Goal: Task Accomplishment & Management: Manage account settings

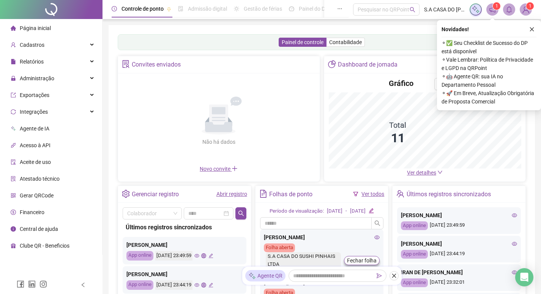
click at [36, 86] on ul "Página inicial Cadastros Relatórios Administração Exportações Integrações Agent…" at bounding box center [51, 137] width 103 height 236
click at [36, 81] on span "Administração" at bounding box center [37, 78] width 35 height 6
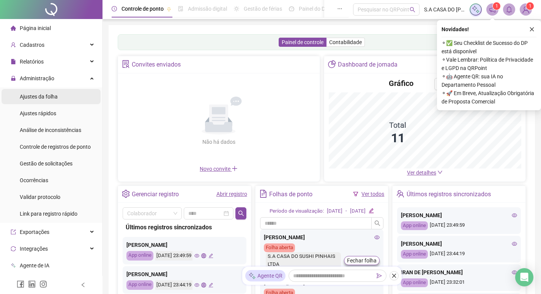
click at [49, 100] on div "Ajustes da folha" at bounding box center [39, 96] width 38 height 15
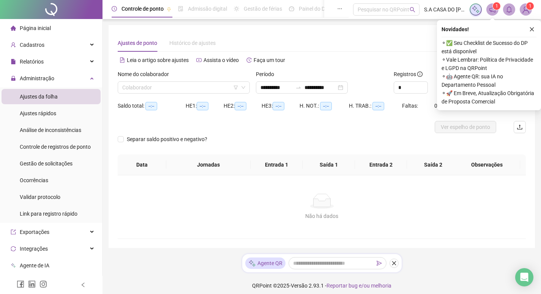
type input "**********"
click at [229, 86] on input "search" at bounding box center [180, 87] width 116 height 11
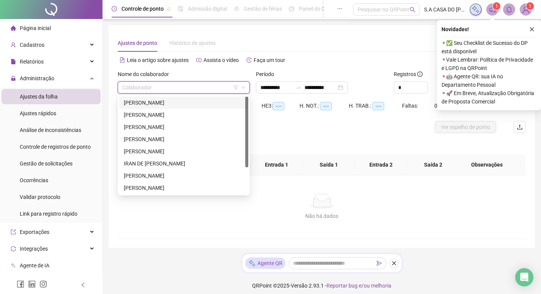
scroll to position [36, 0]
click at [168, 187] on div "[PERSON_NAME]" at bounding box center [184, 187] width 120 height 8
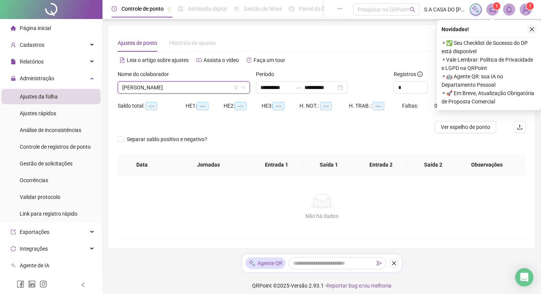
click at [530, 30] on button "button" at bounding box center [532, 29] width 9 height 9
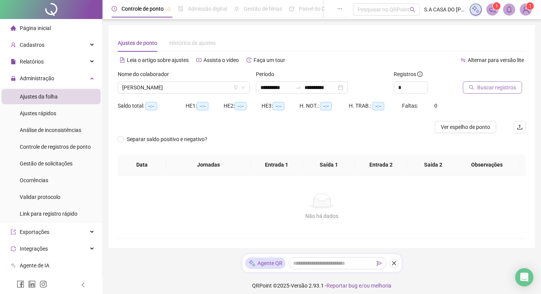
click at [491, 87] on span "Buscar registros" at bounding box center [496, 87] width 39 height 8
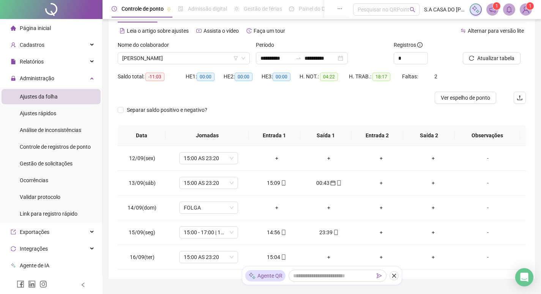
scroll to position [65, 0]
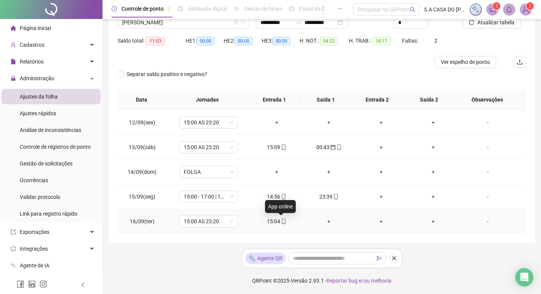
click at [282, 224] on span at bounding box center [283, 221] width 6 height 6
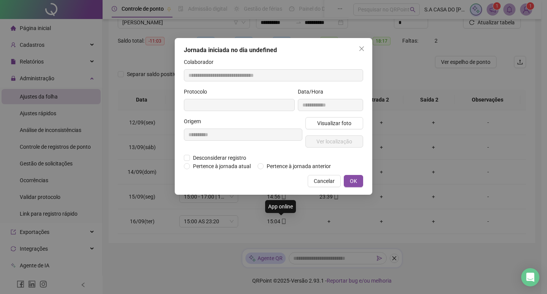
type input "**********"
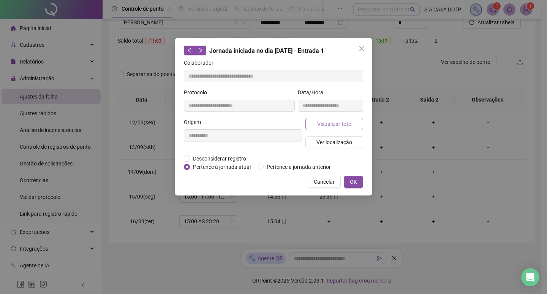
click at [323, 127] on span "Visualizar foto" at bounding box center [334, 124] width 34 height 8
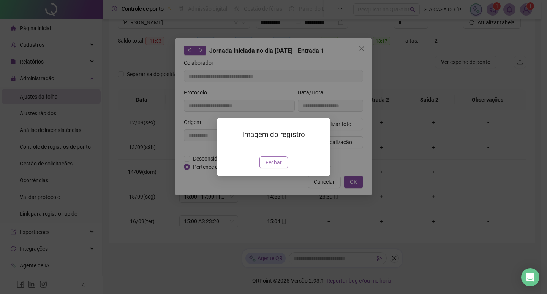
click at [279, 166] on span "Fechar" at bounding box center [274, 162] width 16 height 8
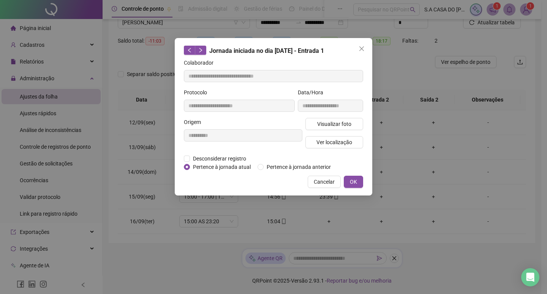
click at [327, 174] on div "**********" at bounding box center [274, 116] width 198 height 157
click at [324, 181] on span "Cancelar" at bounding box center [324, 181] width 21 height 8
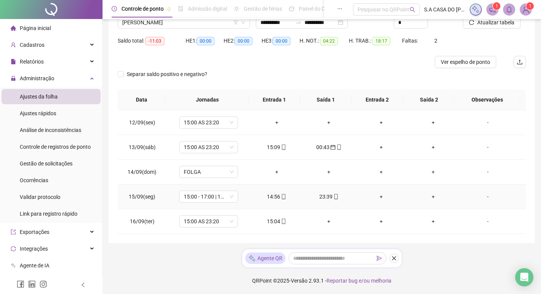
click at [283, 198] on icon "mobile" at bounding box center [283, 196] width 5 height 5
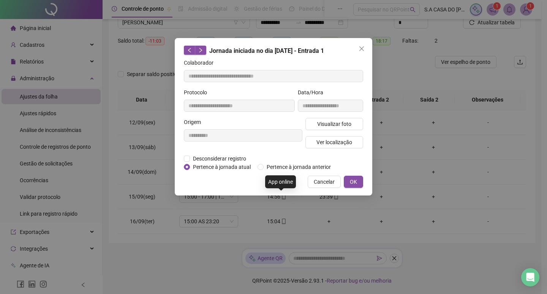
type input "**********"
click at [320, 120] on span "Visualizar foto" at bounding box center [334, 124] width 34 height 8
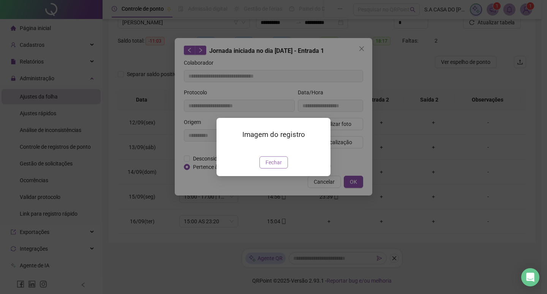
click at [282, 168] on button "Fechar" at bounding box center [273, 162] width 28 height 12
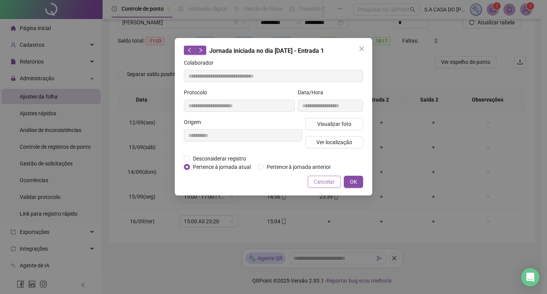
click at [333, 183] on span "Cancelar" at bounding box center [324, 181] width 21 height 8
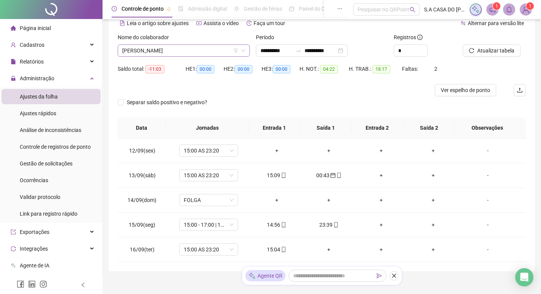
scroll to position [0, 0]
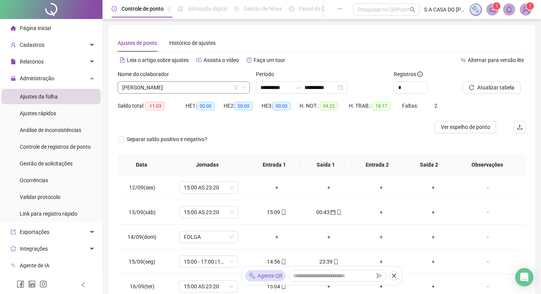
click at [194, 83] on span "[PERSON_NAME]" at bounding box center [183, 87] width 123 height 11
click at [188, 79] on div "Nome do colaborador" at bounding box center [184, 75] width 132 height 11
click at [188, 80] on div "Nome do colaborador" at bounding box center [184, 75] width 132 height 11
click at [188, 83] on span "[PERSON_NAME]" at bounding box center [183, 87] width 123 height 11
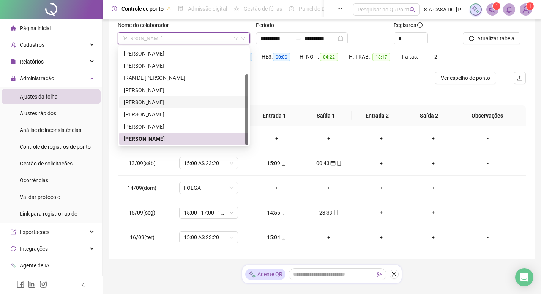
scroll to position [65, 0]
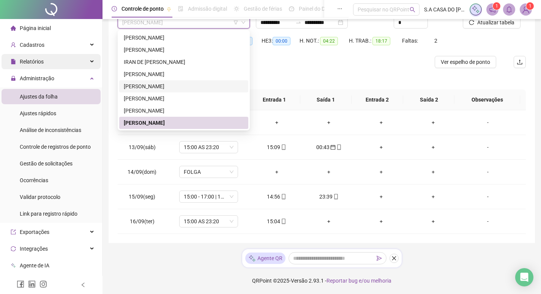
click at [46, 58] on div "Relatórios" at bounding box center [51, 61] width 99 height 15
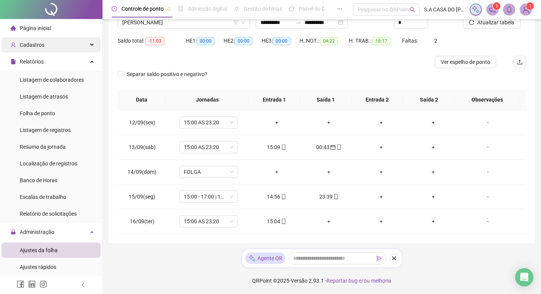
click at [48, 47] on div "Cadastros" at bounding box center [51, 44] width 99 height 15
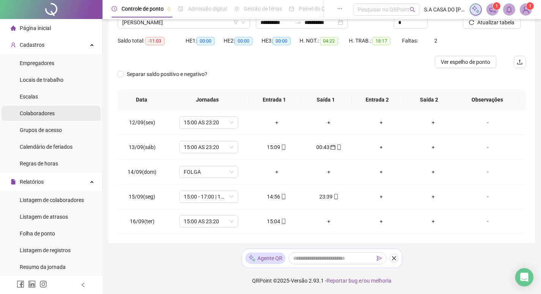
click at [50, 112] on span "Colaboradores" at bounding box center [37, 113] width 35 height 6
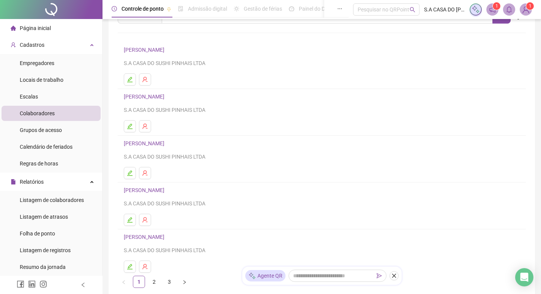
scroll to position [76, 0]
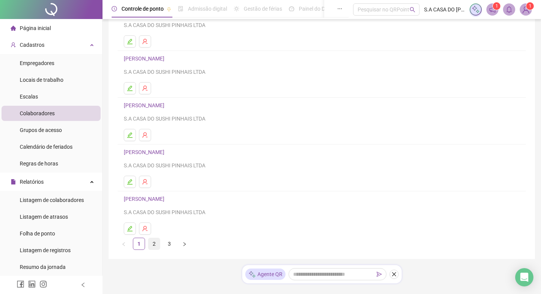
click at [158, 247] on link "2" at bounding box center [154, 243] width 11 height 11
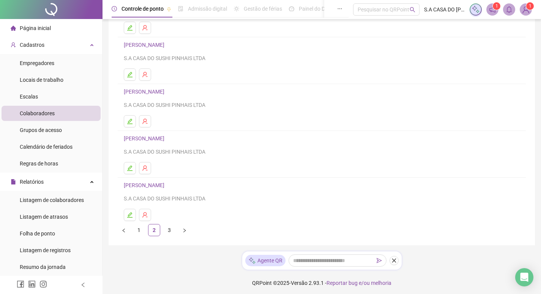
scroll to position [92, 0]
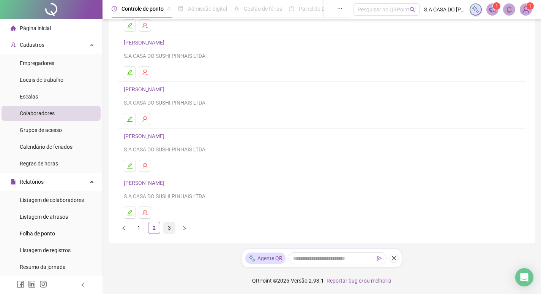
click at [169, 226] on link "3" at bounding box center [169, 227] width 11 height 11
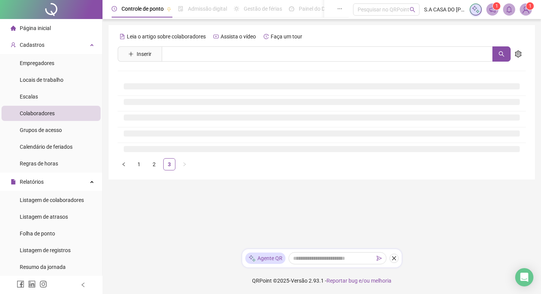
scroll to position [0, 0]
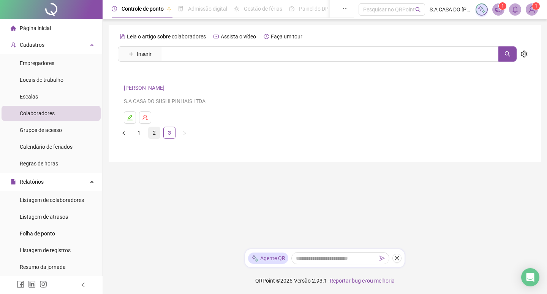
click at [155, 136] on link "2" at bounding box center [154, 132] width 11 height 11
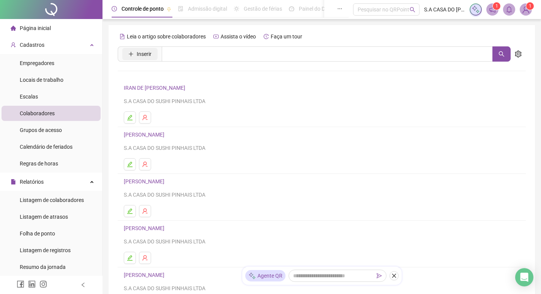
click at [141, 57] on span "Inserir" at bounding box center [144, 54] width 15 height 8
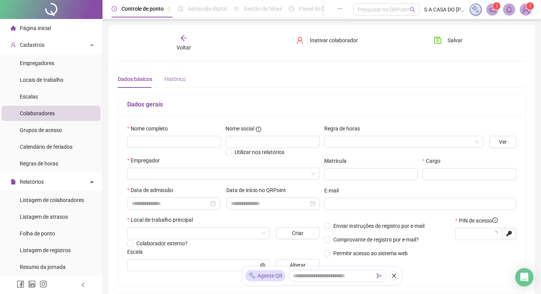
type input "*****"
click at [177, 139] on input "text" at bounding box center [174, 142] width 94 height 12
click at [135, 148] on div "Nome completo" at bounding box center [174, 140] width 98 height 32
click at [142, 143] on input "text" at bounding box center [174, 142] width 94 height 12
paste input "**********"
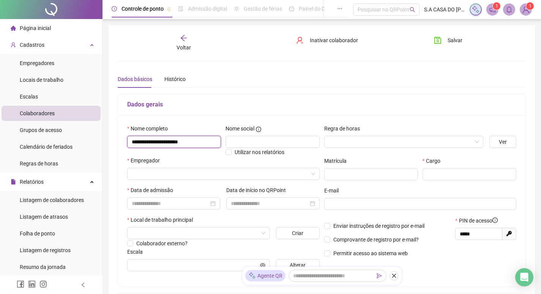
type input "**********"
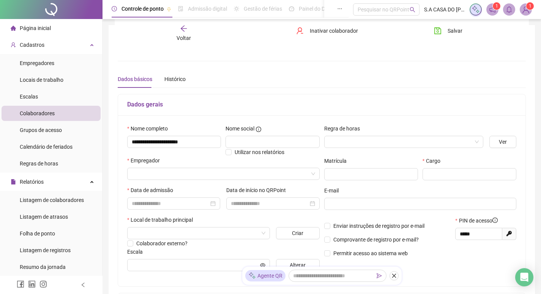
scroll to position [38, 0]
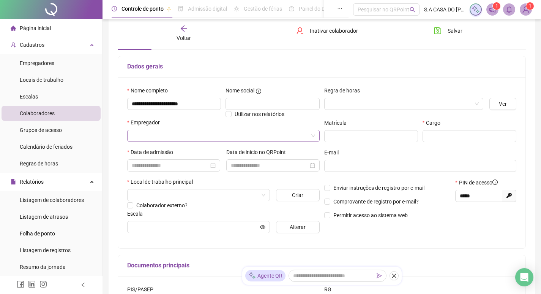
click at [271, 132] on input "search" at bounding box center [220, 135] width 177 height 11
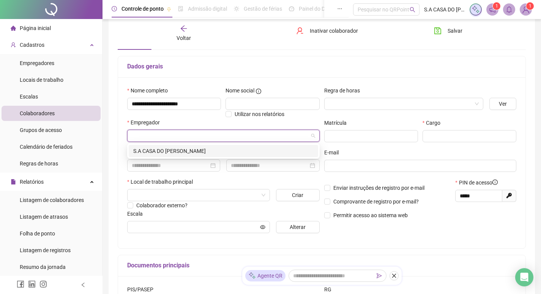
click at [229, 155] on div "S.A CASA DO [PERSON_NAME]" at bounding box center [223, 151] width 180 height 8
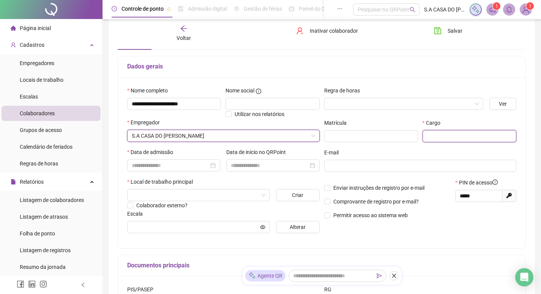
click at [455, 134] on input "text" at bounding box center [470, 136] width 94 height 12
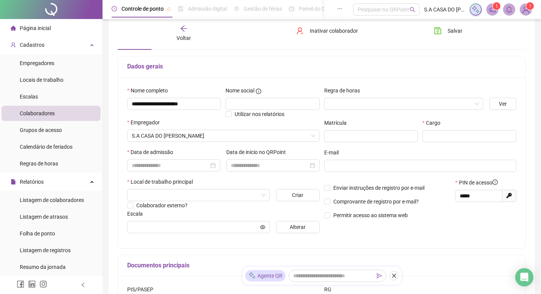
drag, startPoint x: 494, startPoint y: 118, endPoint x: 474, endPoint y: 136, distance: 26.9
click at [494, 118] on div "Regra de horas Ver Matrícula Cargo E-mail Enviar instruções de registro por e-m…" at bounding box center [420, 162] width 197 height 153
click at [474, 136] on input "text" at bounding box center [470, 136] width 94 height 12
paste input "**********"
type input "**********"
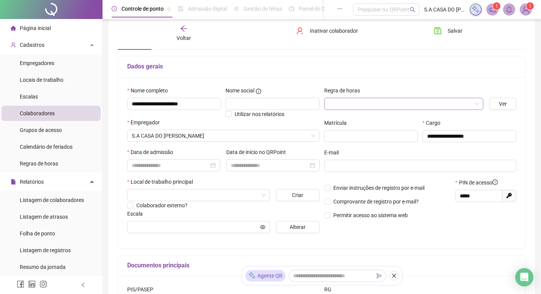
click at [422, 101] on input "search" at bounding box center [400, 103] width 143 height 11
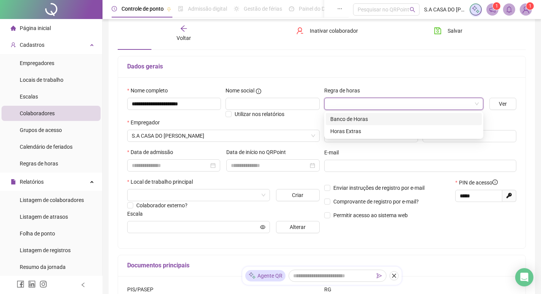
click at [383, 78] on div "**********" at bounding box center [322, 162] width 408 height 171
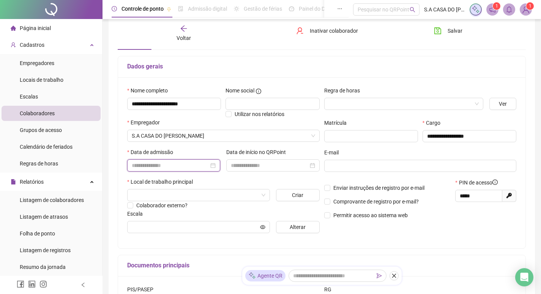
click at [161, 164] on input at bounding box center [170, 165] width 77 height 8
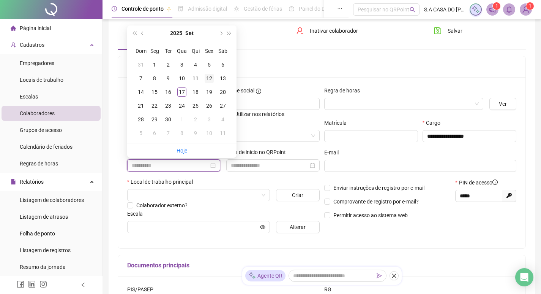
type input "**********"
click at [209, 79] on div "12" at bounding box center [209, 78] width 9 height 9
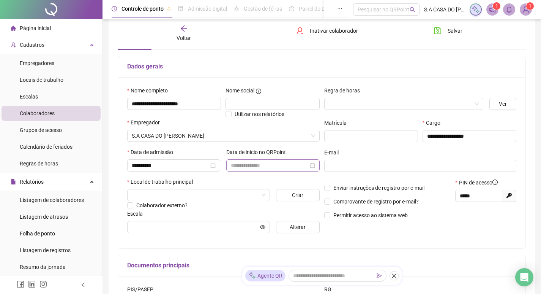
click at [312, 167] on div at bounding box center [273, 165] width 84 height 8
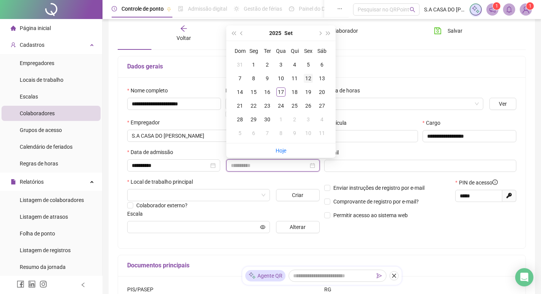
type input "**********"
click at [306, 79] on div "12" at bounding box center [308, 78] width 9 height 9
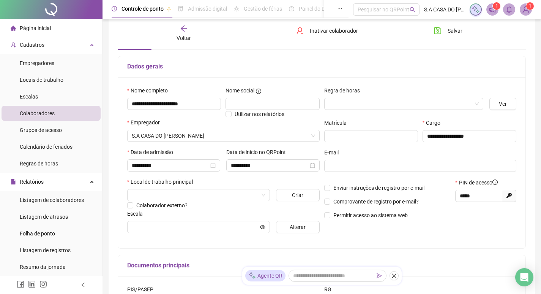
click at [373, 153] on div "E-mail" at bounding box center [420, 153] width 193 height 11
click at [240, 201] on div "Colaborador externo?" at bounding box center [223, 205] width 193 height 8
click at [240, 196] on input "search" at bounding box center [195, 194] width 127 height 11
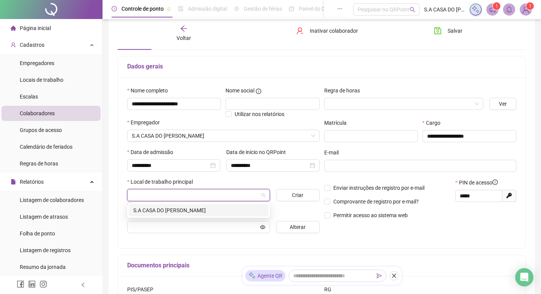
click at [224, 207] on div "S.A CASA DO [PERSON_NAME]" at bounding box center [198, 210] width 131 height 8
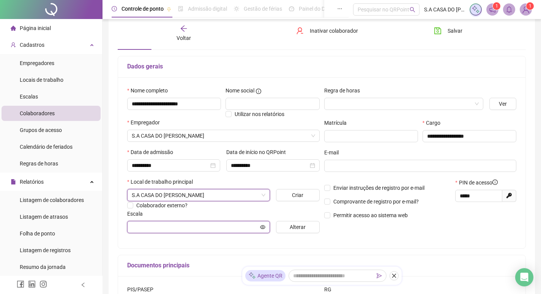
click at [227, 226] on input "text" at bounding box center [195, 227] width 127 height 8
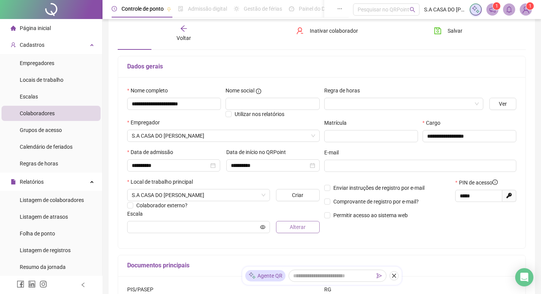
click at [284, 226] on button "Alterar" at bounding box center [298, 227] width 44 height 12
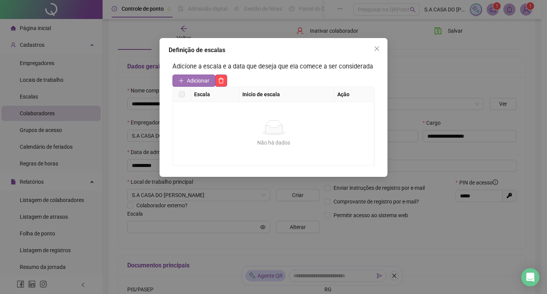
click at [193, 82] on span "Adicionar" at bounding box center [198, 80] width 22 height 8
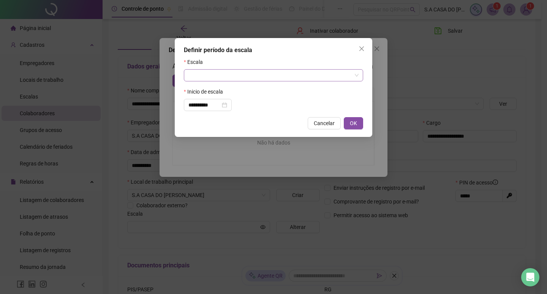
click at [210, 79] on input "search" at bounding box center [269, 75] width 163 height 11
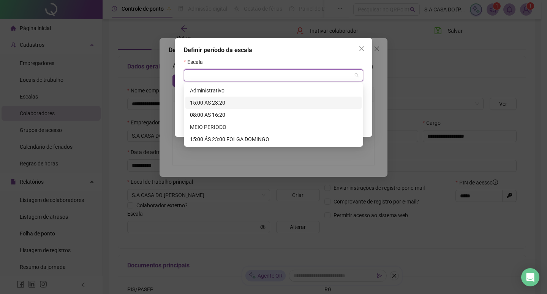
click at [215, 105] on div "15:00 AS 23:20" at bounding box center [273, 102] width 167 height 8
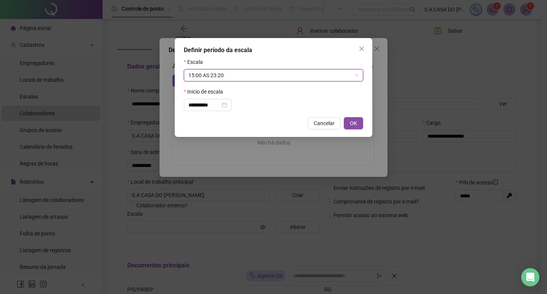
click at [354, 127] on span "OK" at bounding box center [353, 123] width 7 height 8
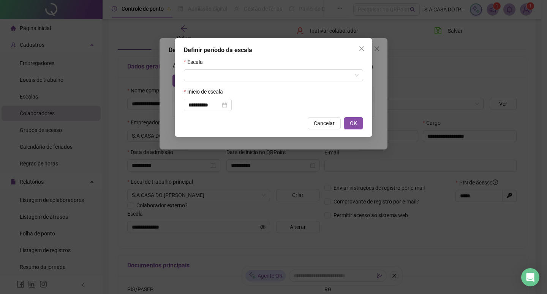
type input "**********"
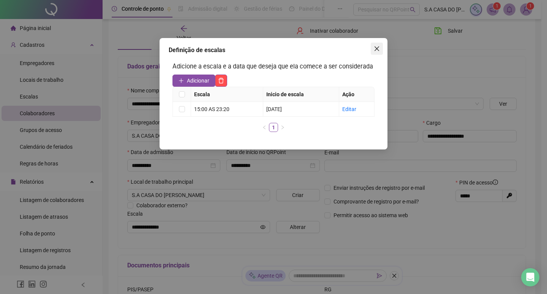
click at [373, 48] on span "Close" at bounding box center [377, 49] width 12 height 6
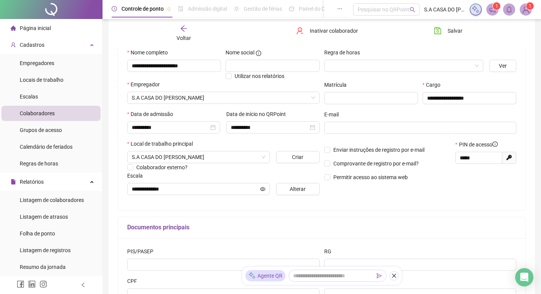
scroll to position [158, 0]
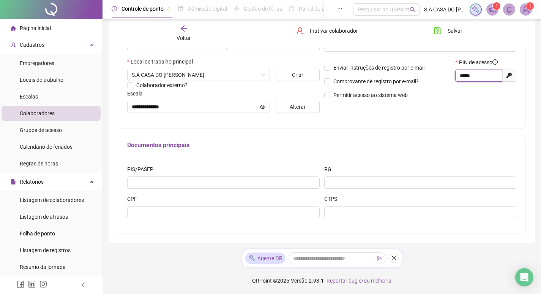
click at [488, 72] on input "*****" at bounding box center [478, 75] width 36 height 8
paste input "text"
type input "*****"
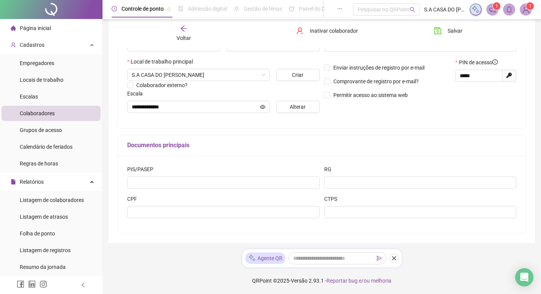
click at [488, 105] on div "**********" at bounding box center [420, 42] width 197 height 153
click at [447, 32] on button "Salvar" at bounding box center [448, 31] width 40 height 12
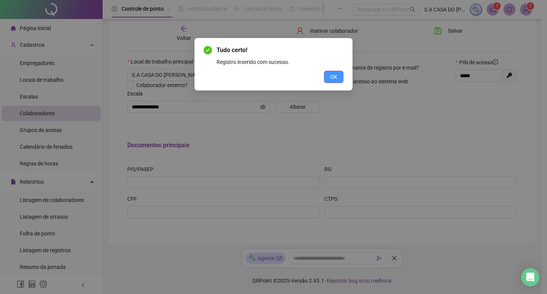
click at [337, 77] on span "OK" at bounding box center [333, 77] width 7 height 8
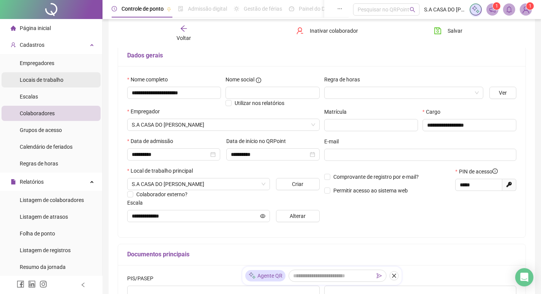
scroll to position [44, 0]
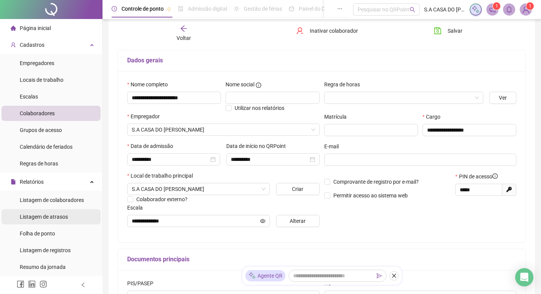
drag, startPoint x: 40, startPoint y: 199, endPoint x: 40, endPoint y: 220, distance: 20.9
click at [40, 199] on span "Listagem de colaboradores" at bounding box center [52, 200] width 64 height 6
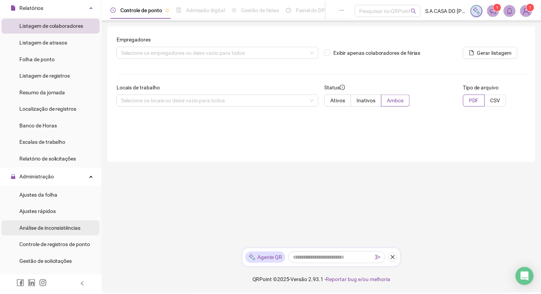
scroll to position [228, 0]
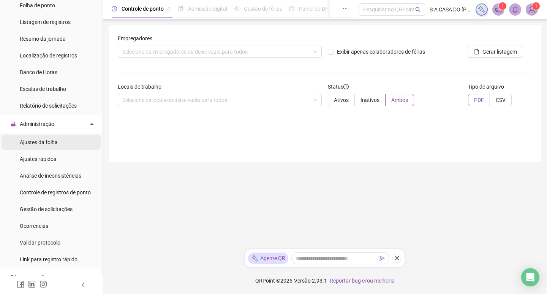
drag, startPoint x: 37, startPoint y: 138, endPoint x: 47, endPoint y: 145, distance: 11.8
click at [37, 139] on span "Ajustes da folha" at bounding box center [39, 142] width 38 height 6
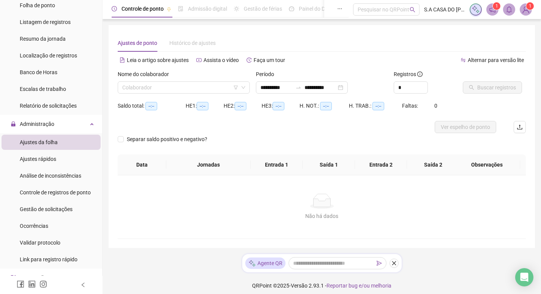
type input "**********"
click at [179, 87] on input "search" at bounding box center [180, 87] width 116 height 11
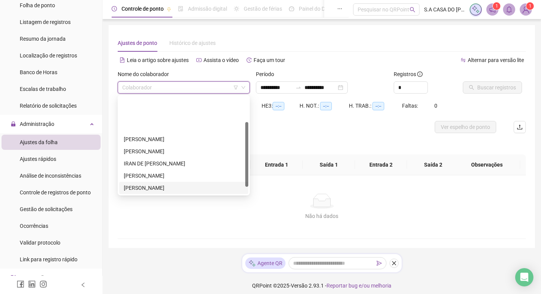
scroll to position [49, 0]
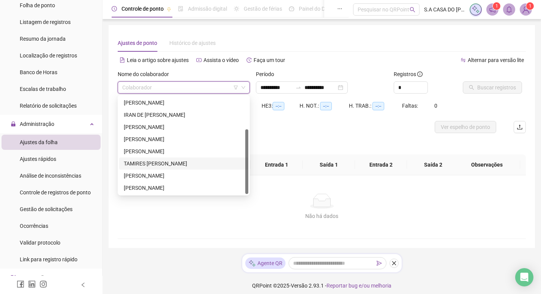
click at [174, 163] on div "TAMIRES [PERSON_NAME]" at bounding box center [184, 163] width 120 height 8
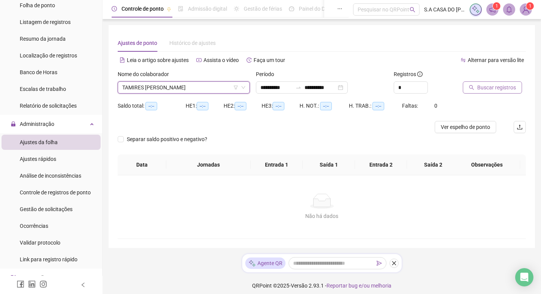
click at [500, 91] on span "Buscar registros" at bounding box center [496, 87] width 39 height 8
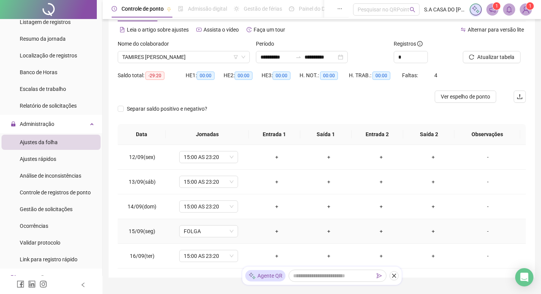
scroll to position [0, 0]
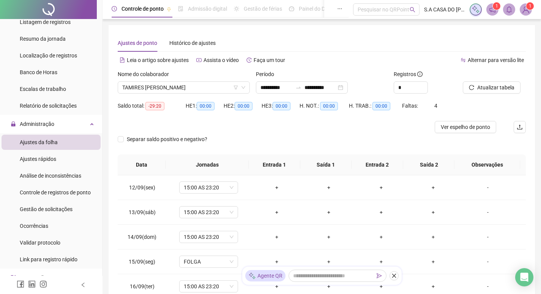
click at [273, 131] on div at bounding box center [271, 127] width 306 height 12
click at [200, 76] on div "Nome do colaborador" at bounding box center [184, 75] width 132 height 11
click at [201, 88] on span "TAMIRES [PERSON_NAME]" at bounding box center [183, 87] width 123 height 11
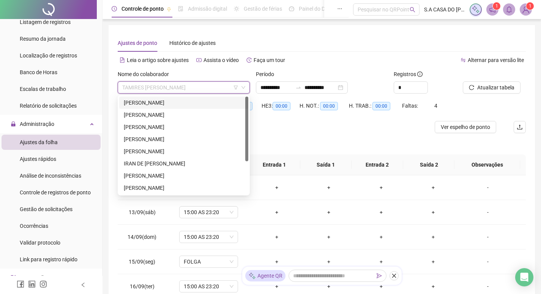
click at [329, 43] on div "Ajustes de ponto Histórico de ajustes" at bounding box center [322, 42] width 408 height 17
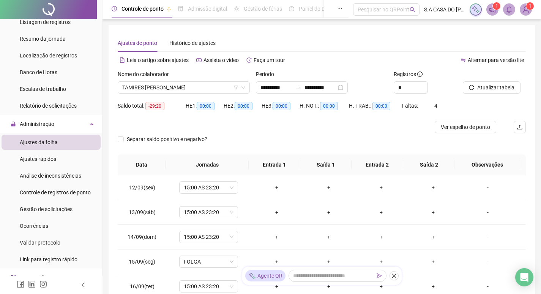
click at [285, 126] on div at bounding box center [271, 127] width 306 height 12
click at [394, 279] on button "button" at bounding box center [394, 275] width 9 height 9
click at [239, 135] on div "Separar saldo positivo e negativo?" at bounding box center [322, 143] width 408 height 21
click at [234, 128] on div at bounding box center [271, 127] width 306 height 12
click at [367, 63] on div "Alternar para versão lite" at bounding box center [424, 60] width 204 height 12
